Goal: Task Accomplishment & Management: Manage account settings

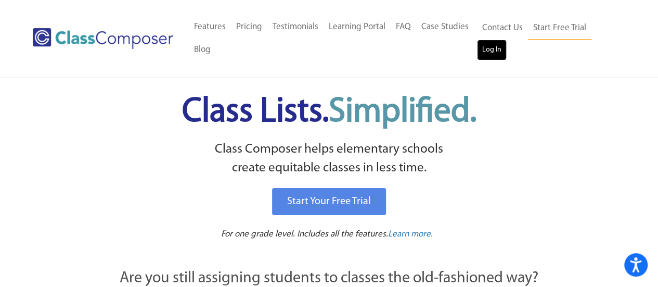
click at [499, 55] on link "Log In" at bounding box center [492, 50] width 30 height 21
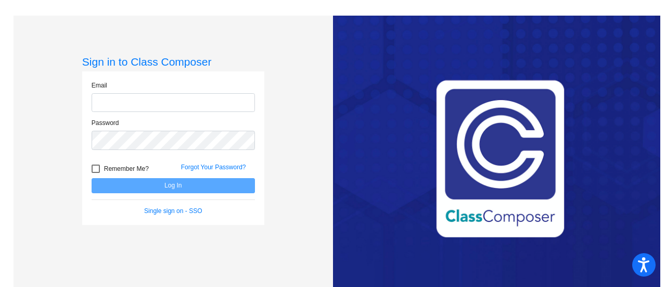
type input "[EMAIL_ADDRESS][DOMAIN_NAME]"
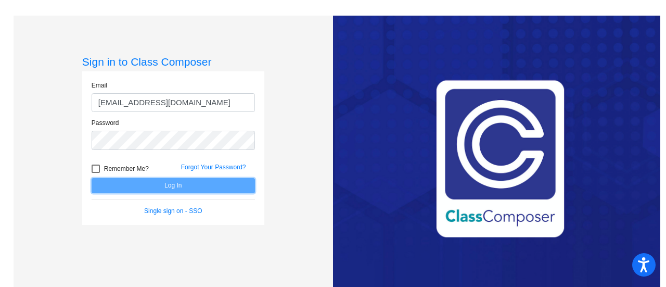
click at [211, 185] on button "Log In" at bounding box center [173, 185] width 163 height 15
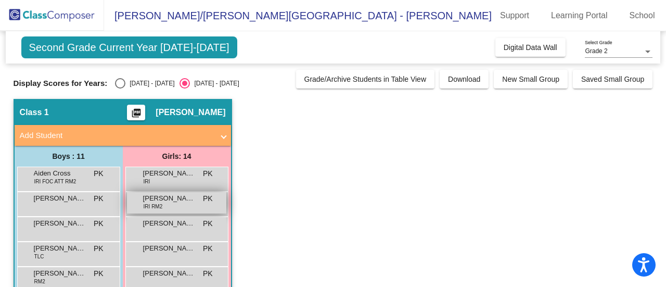
scroll to position [245, 0]
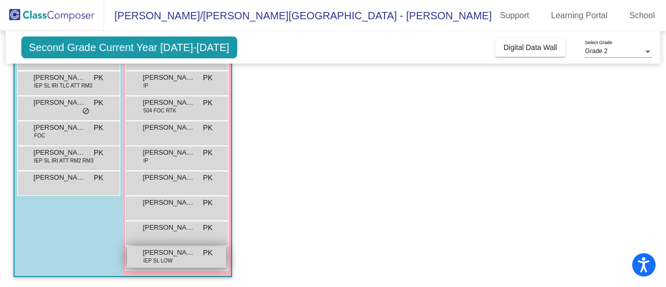
click at [172, 251] on span "Thylia Cesar/Walker" at bounding box center [169, 252] width 52 height 10
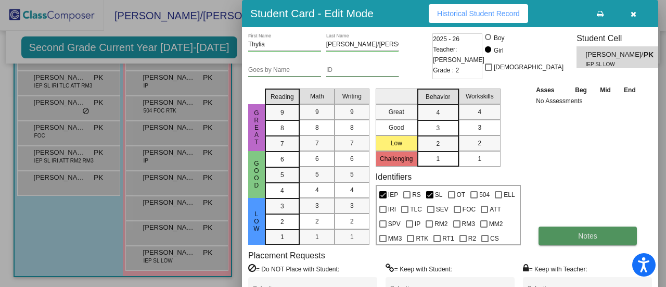
click at [570, 231] on button "Notes" at bounding box center [587, 235] width 98 height 19
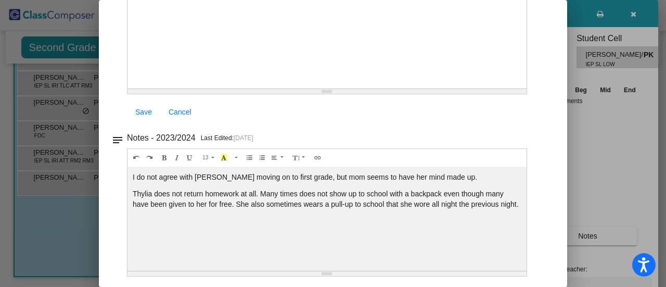
scroll to position [0, 0]
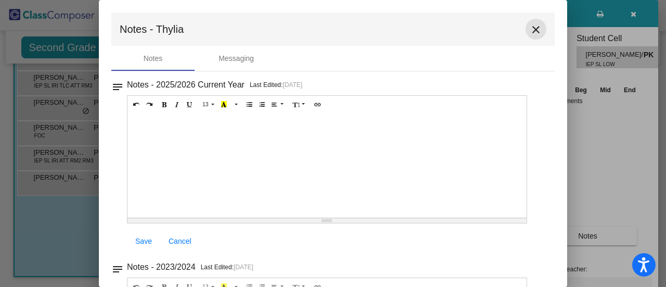
click at [536, 24] on mat-icon "close" at bounding box center [535, 29] width 12 height 12
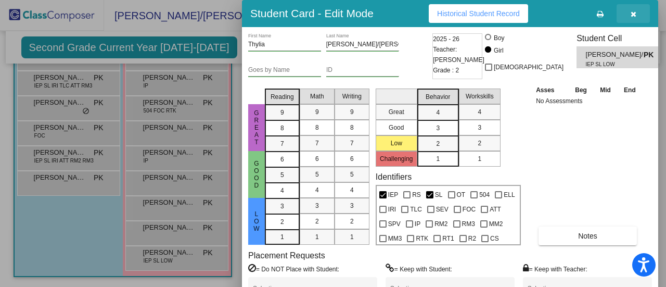
click at [632, 15] on icon "button" at bounding box center [633, 13] width 6 height 7
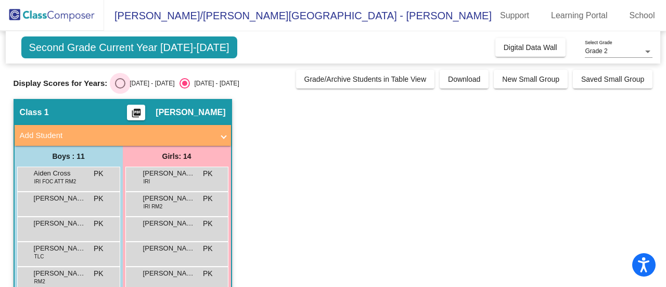
click at [134, 81] on div "2024 - 2025" at bounding box center [149, 83] width 49 height 9
click at [120, 88] on input "2024 - 2025" at bounding box center [120, 88] width 1 height 1
radio input "true"
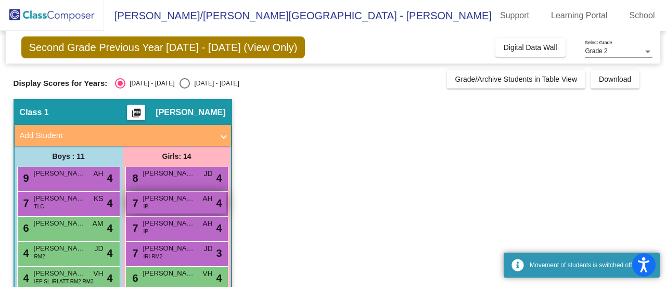
scroll to position [245, 0]
